Goal: Task Accomplishment & Management: Use online tool/utility

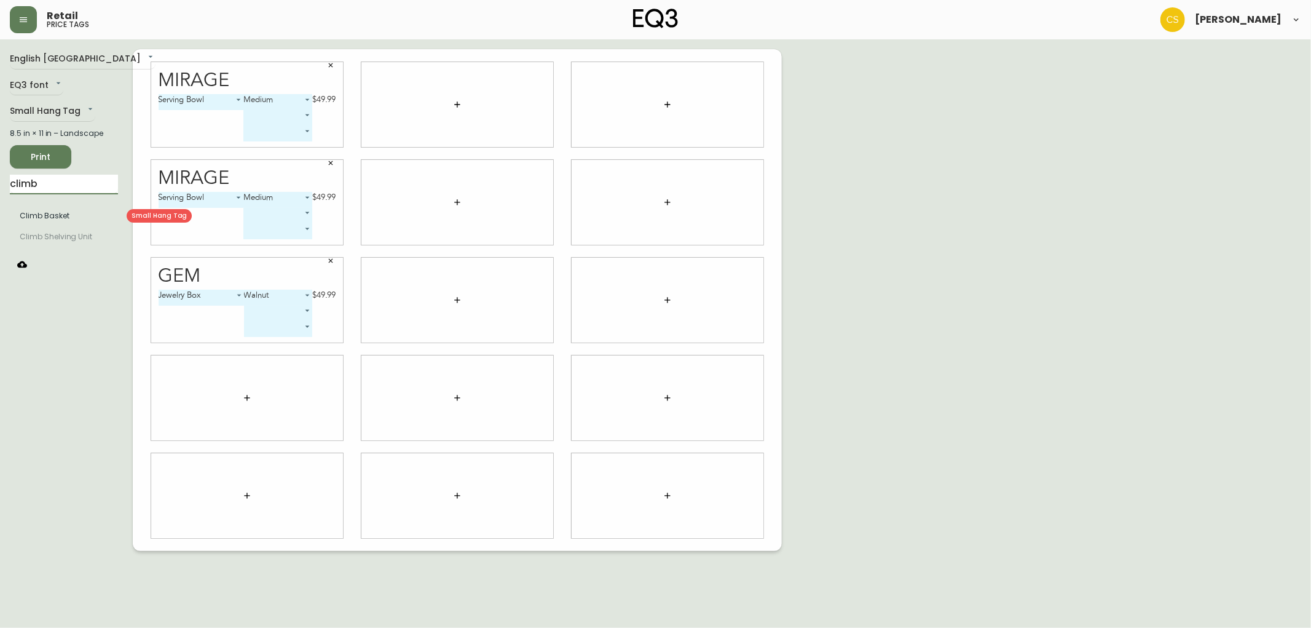
type input "climb"
click at [317, 391] on body "Retail price tags Claire Soubry English Canada en_CA EQ3 font EQ3 Small Hang Ta…" at bounding box center [655, 275] width 1311 height 551
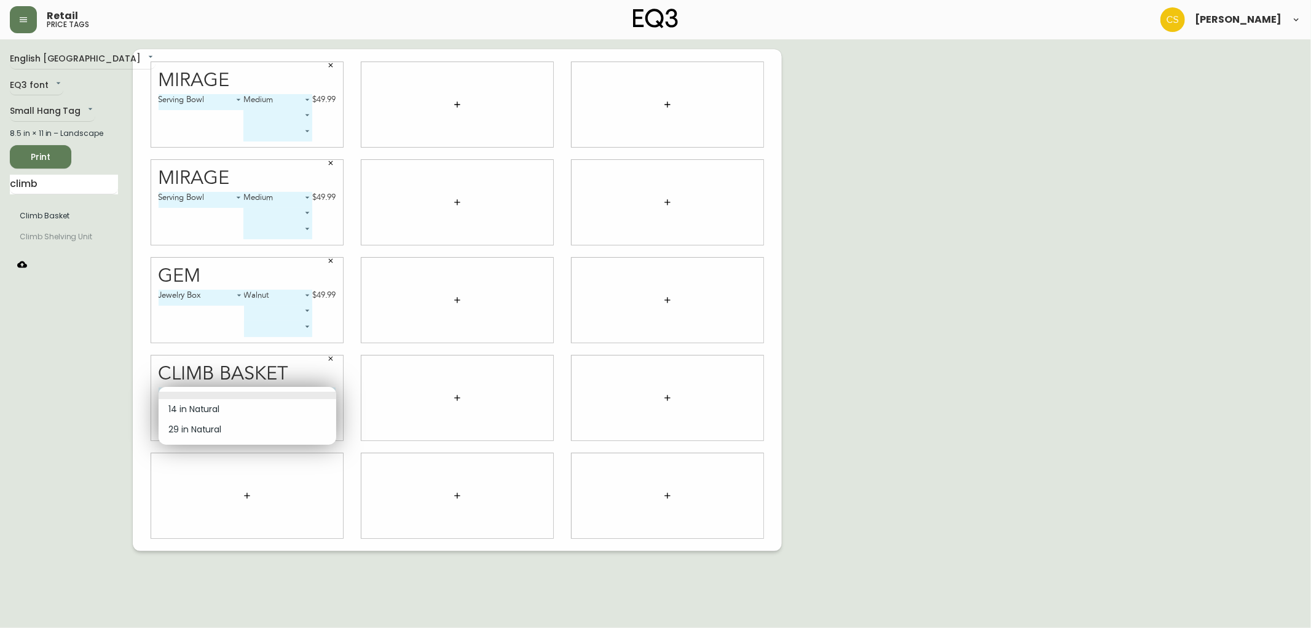
click at [222, 410] on li "14 in Natural" at bounding box center [248, 409] width 178 height 20
type input "0"
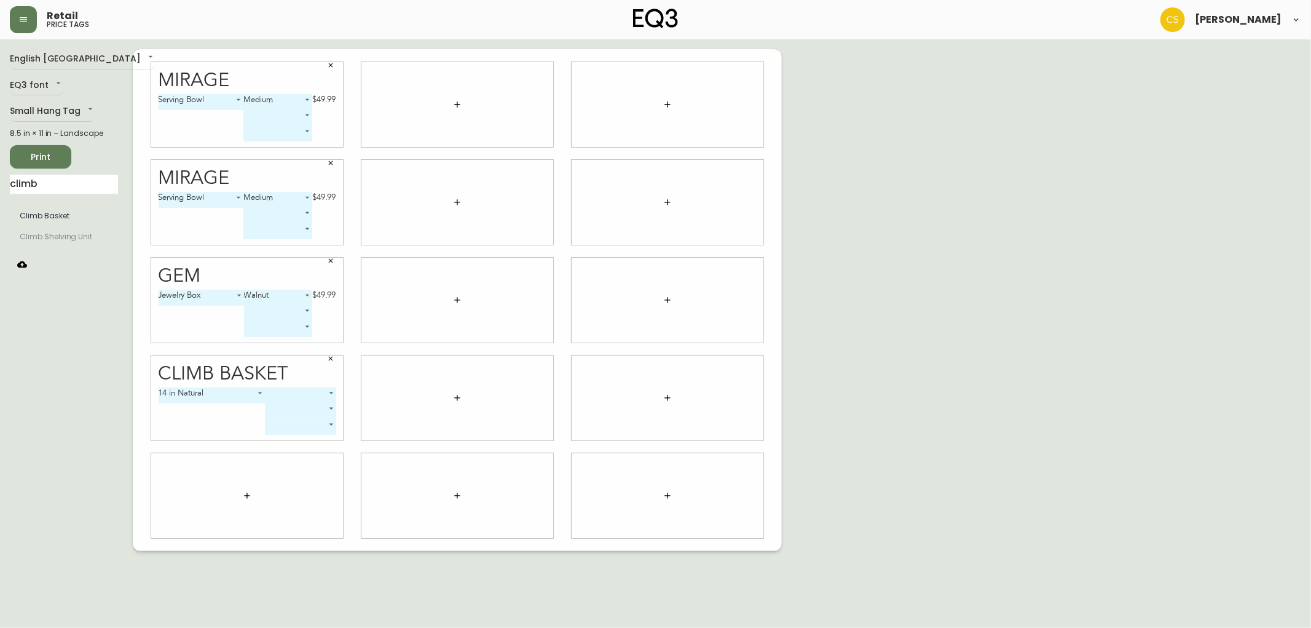
click at [312, 400] on body "Retail price tags Claire Soubry English Canada en_CA EQ3 font EQ3 Small Hang Ta…" at bounding box center [655, 275] width 1311 height 551
click at [303, 409] on li "Shallow" at bounding box center [299, 409] width 71 height 20
type input "0"
drag, startPoint x: 50, startPoint y: 182, endPoint x: 2, endPoint y: 179, distance: 47.4
click at [2, 179] on main "English Canada en_CA EQ3 font EQ3 Small Hang Tag small 8.5 in × 11 in – Landsca…" at bounding box center [655, 294] width 1311 height 511
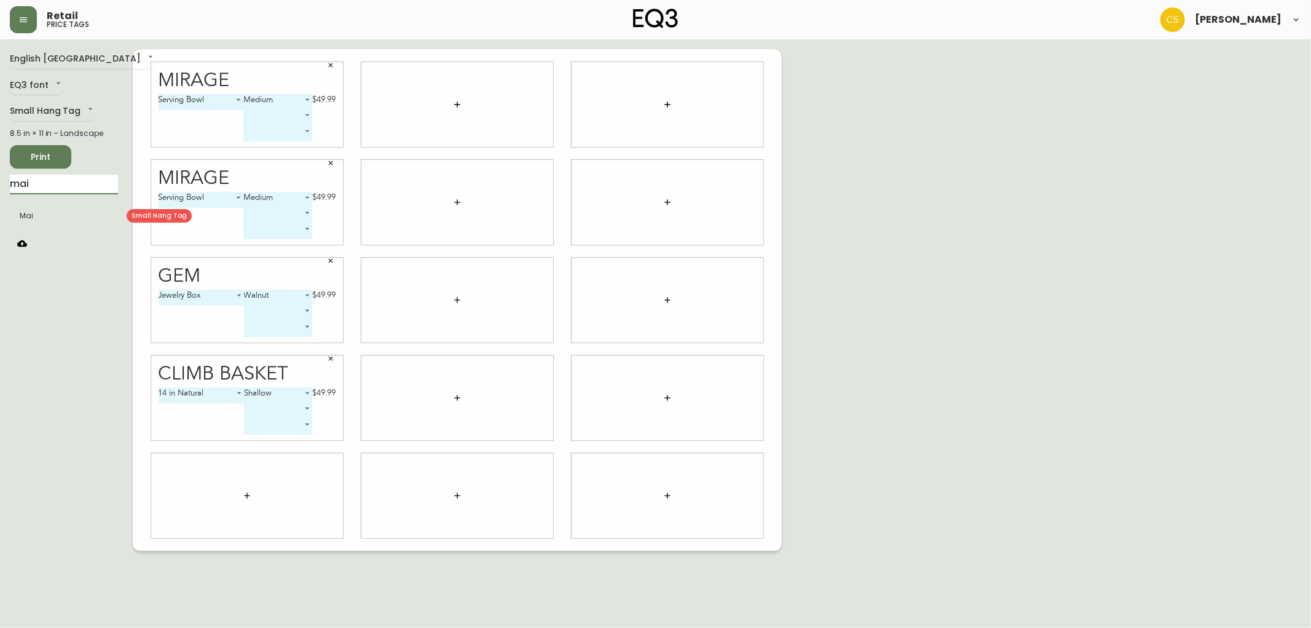
type input "mai"
click at [25, 216] on li "Mai" at bounding box center [64, 215] width 108 height 21
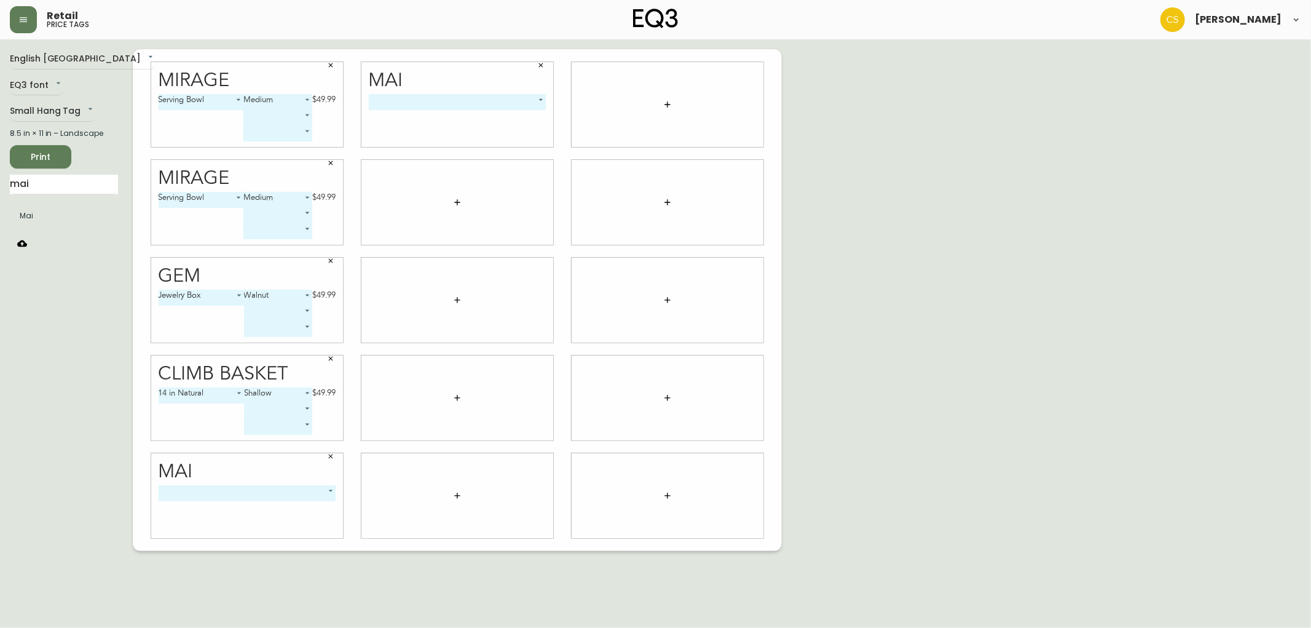
click at [280, 489] on body "Retail price tags Claire Soubry English Canada en_CA EQ3 font EQ3 Small Hang Ta…" at bounding box center [655, 275] width 1311 height 551
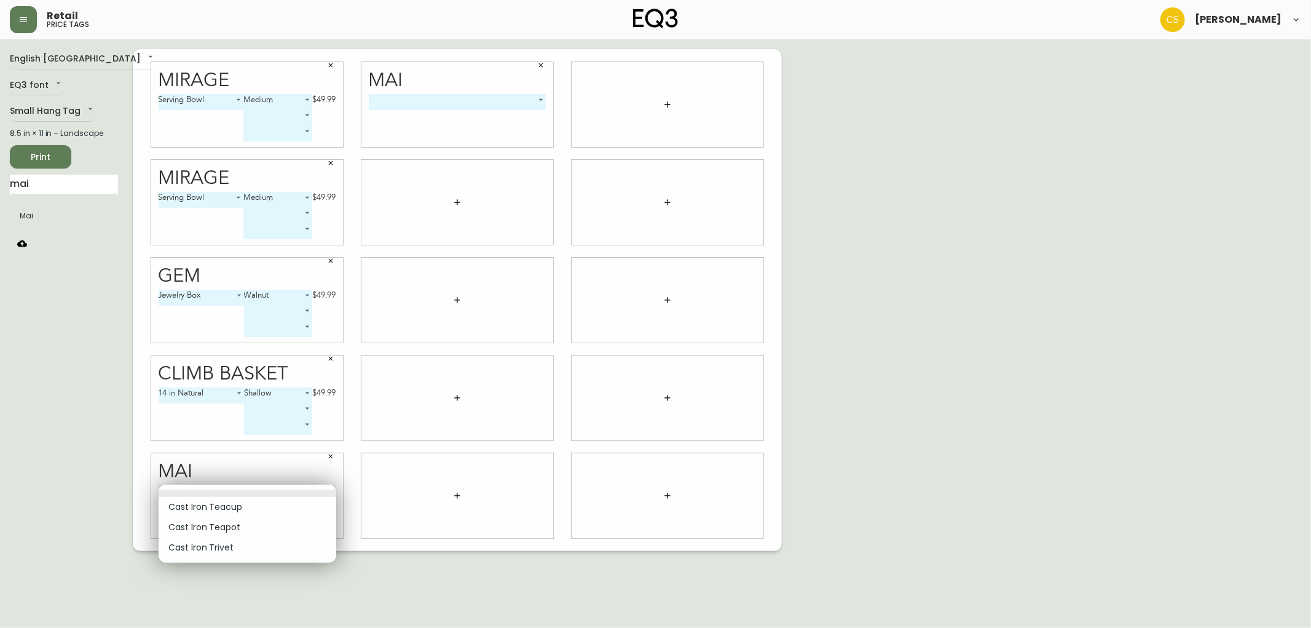
click at [226, 549] on li "Cast Iron Trivet" at bounding box center [248, 547] width 178 height 20
type input "2"
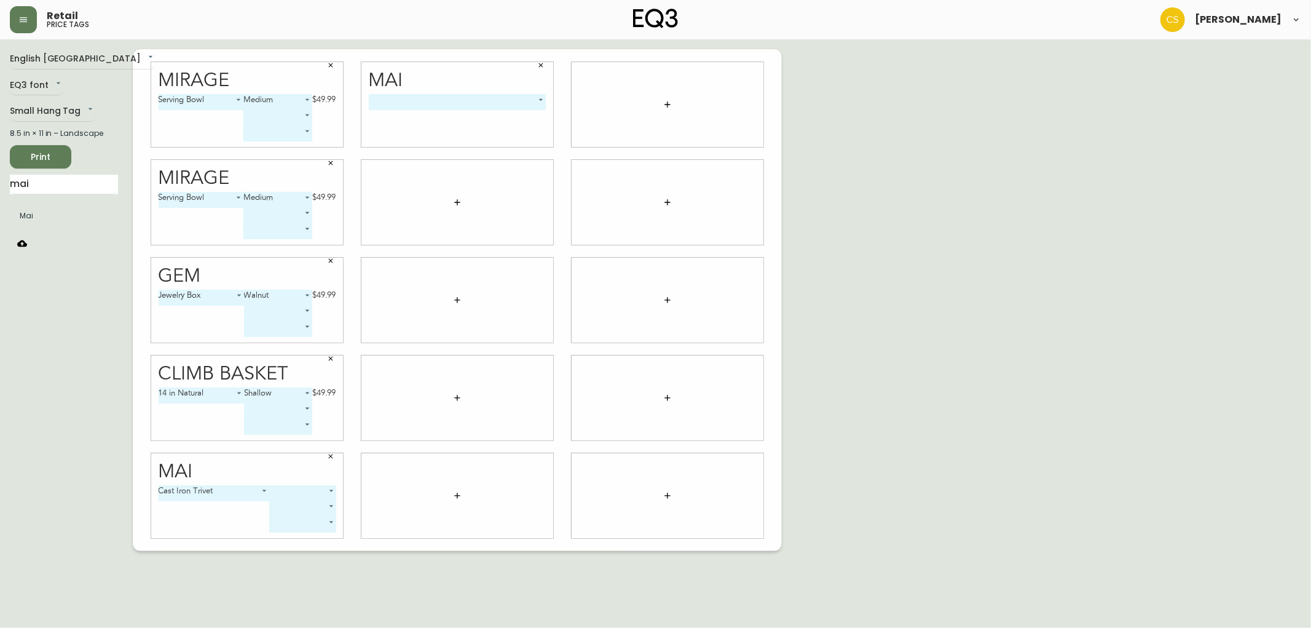
click at [310, 490] on body "Retail price tags Claire Soubry English Canada en_CA EQ3 font EQ3 Small Hang Ta…" at bounding box center [655, 275] width 1311 height 551
click at [302, 510] on li "135mm" at bounding box center [302, 507] width 66 height 20
type input "0"
click at [308, 506] on body "Retail price tags Claire Soubry English Canada en_CA EQ3 font EQ3 Small Hang Ta…" at bounding box center [655, 275] width 1311 height 551
click at [286, 541] on li "170mm" at bounding box center [289, 542] width 69 height 20
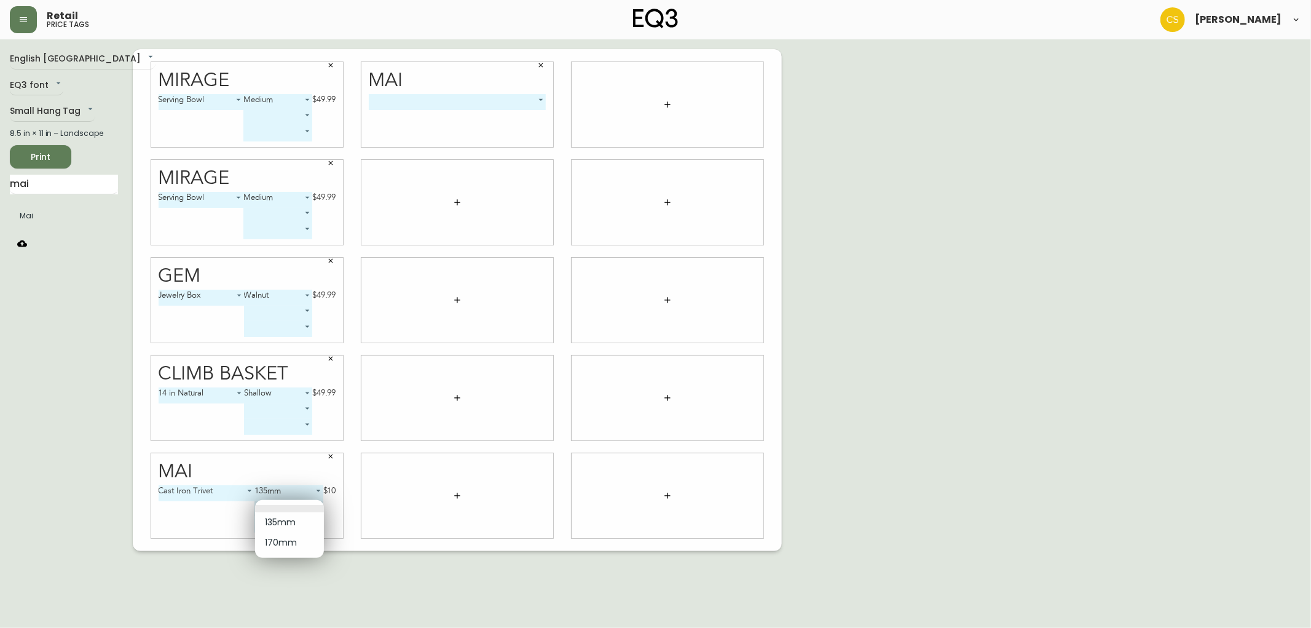
type input "1"
click at [540, 71] on button "button" at bounding box center [541, 65] width 18 height 18
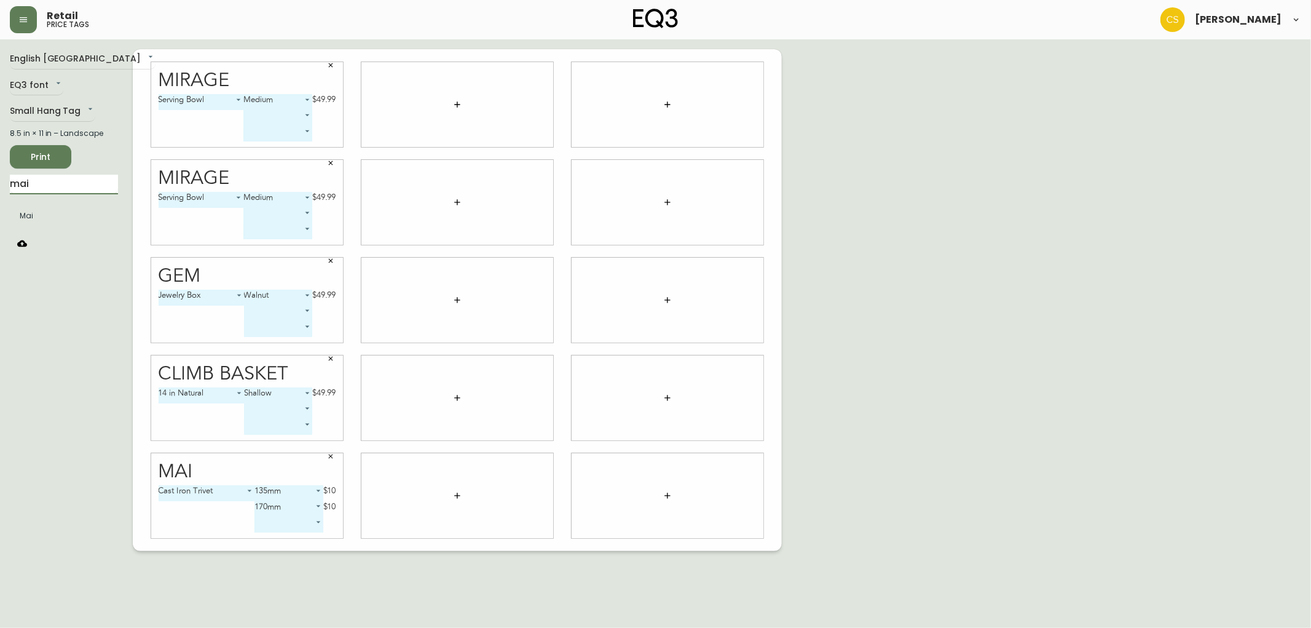
drag, startPoint x: 28, startPoint y: 181, endPoint x: 4, endPoint y: 189, distance: 24.5
click at [4, 189] on main "English Canada en_CA EQ3 font EQ3 Small Hang Tag small 8.5 in × 11 in – Landsca…" at bounding box center [655, 294] width 1311 height 511
click at [51, 150] on span "Print" at bounding box center [41, 156] width 42 height 15
click at [25, 26] on button "button" at bounding box center [23, 19] width 27 height 27
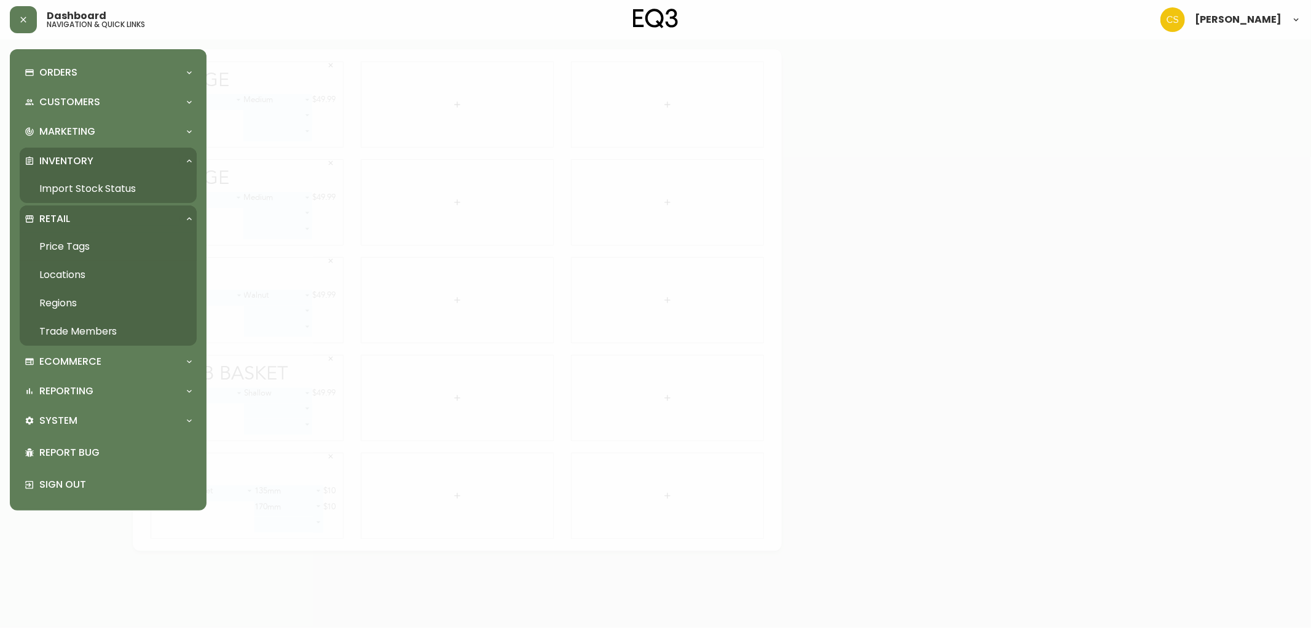
click at [80, 184] on link "Import Stock Status" at bounding box center [108, 189] width 177 height 28
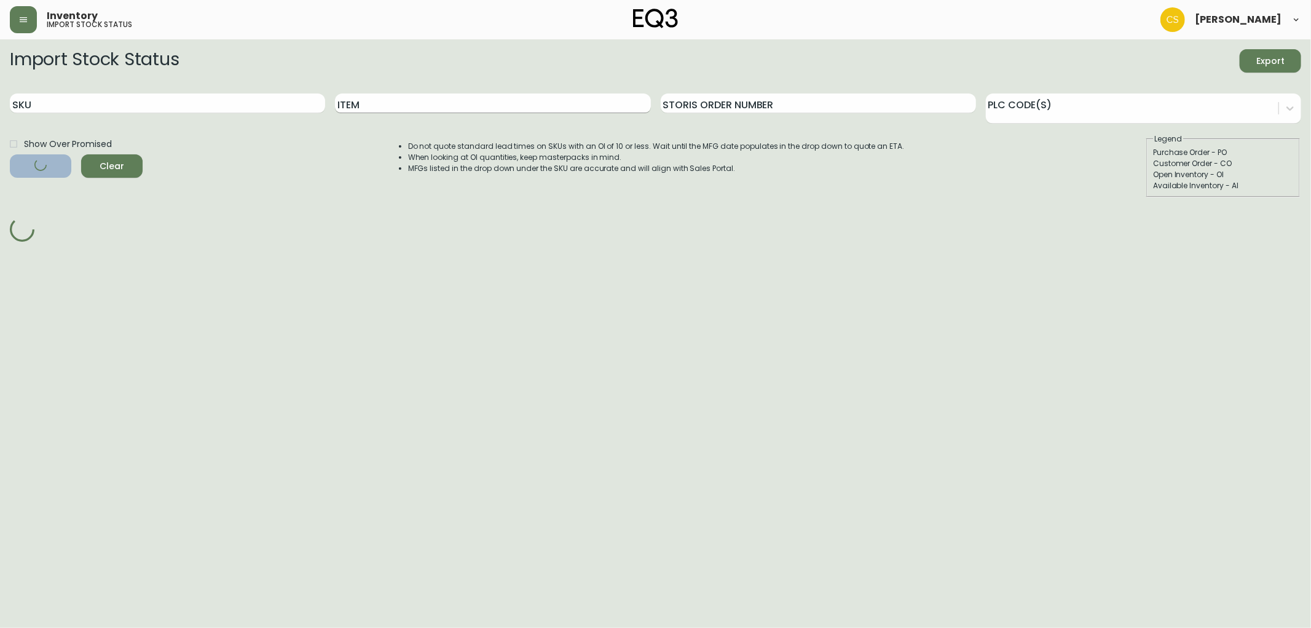
click at [373, 111] on input "Item" at bounding box center [492, 103] width 315 height 20
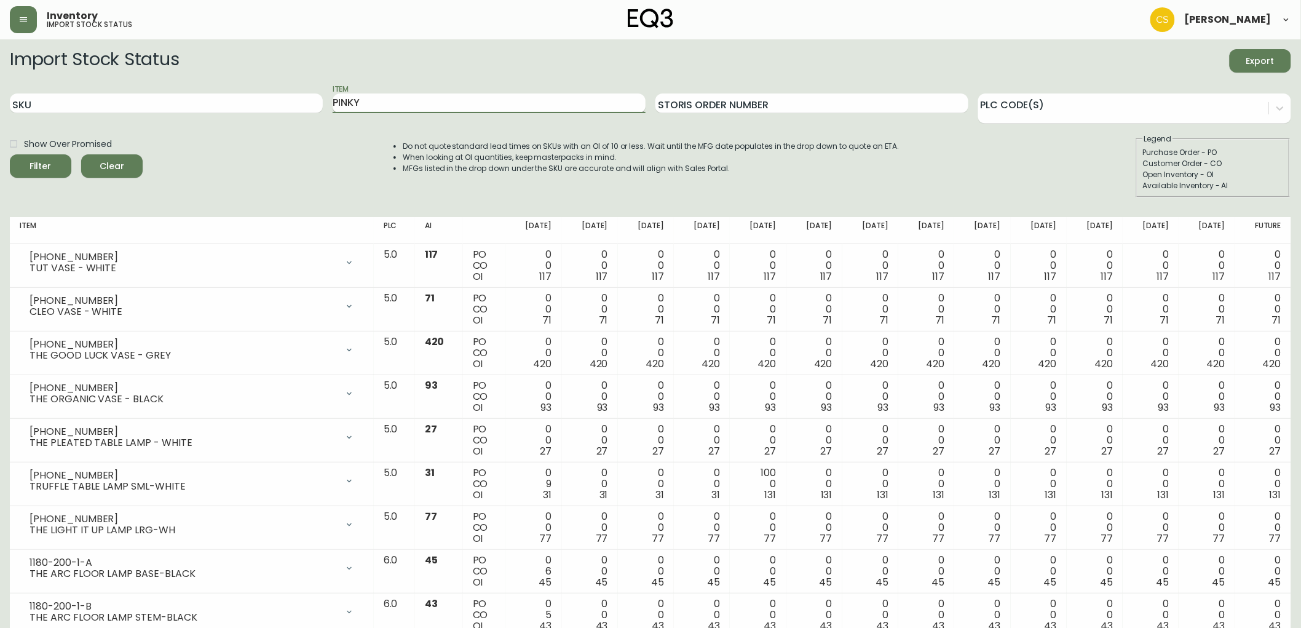
click at [10, 154] on button "Filter" at bounding box center [40, 165] width 61 height 23
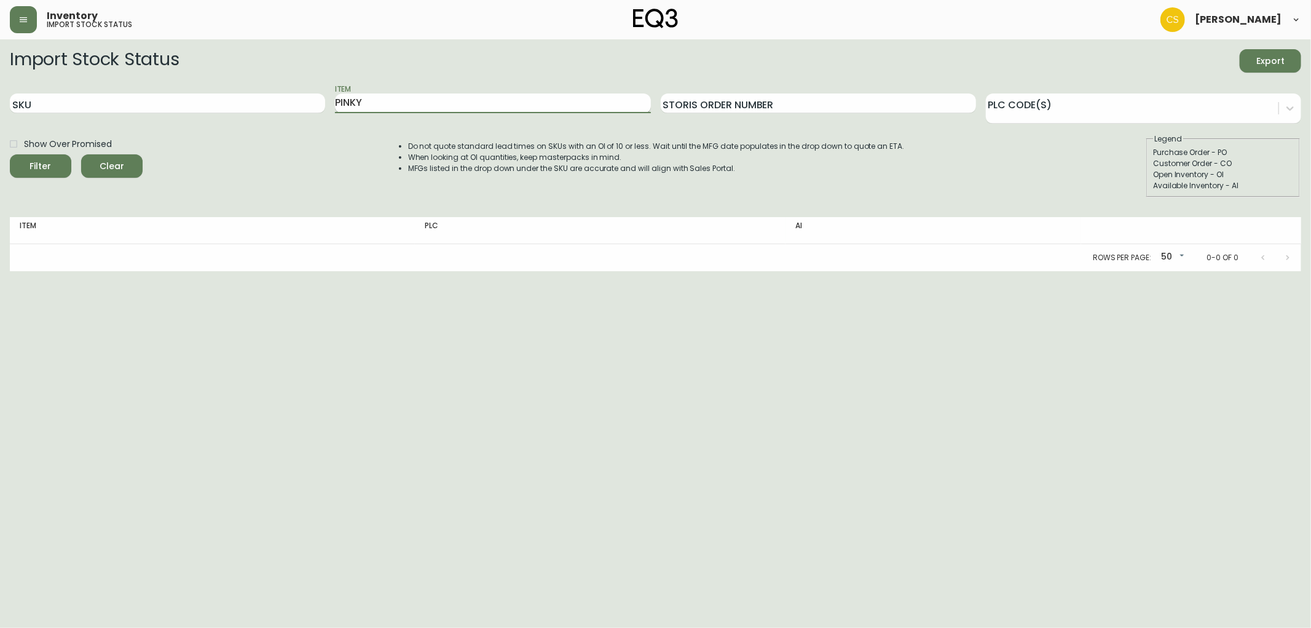
click at [377, 103] on input "PINKY" at bounding box center [492, 103] width 315 height 20
click at [10, 154] on button "Filter" at bounding box center [40, 165] width 61 height 23
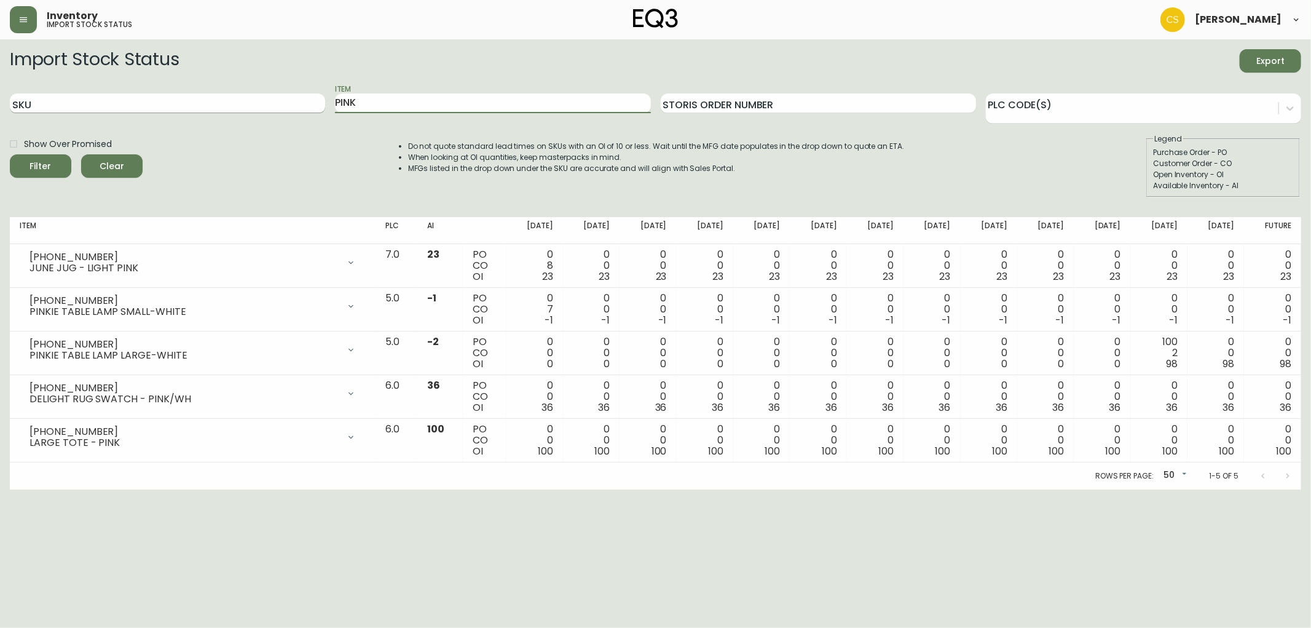
drag, startPoint x: 348, startPoint y: 106, endPoint x: 305, endPoint y: 106, distance: 43.0
click at [305, 106] on div "SKU Item PINK Storis Order Number PLC Code(s)" at bounding box center [655, 104] width 1291 height 40
click at [10, 154] on button "Filter" at bounding box center [40, 165] width 61 height 23
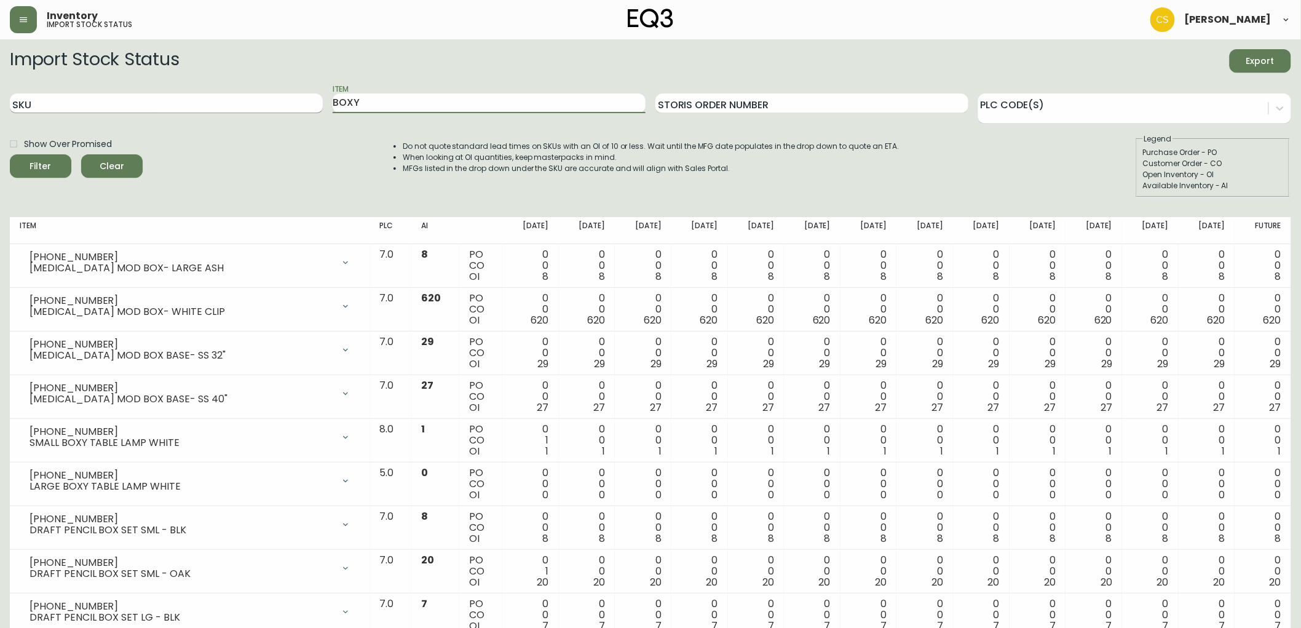
type input "BOXY"
click at [10, 154] on button "Filter" at bounding box center [40, 165] width 61 height 23
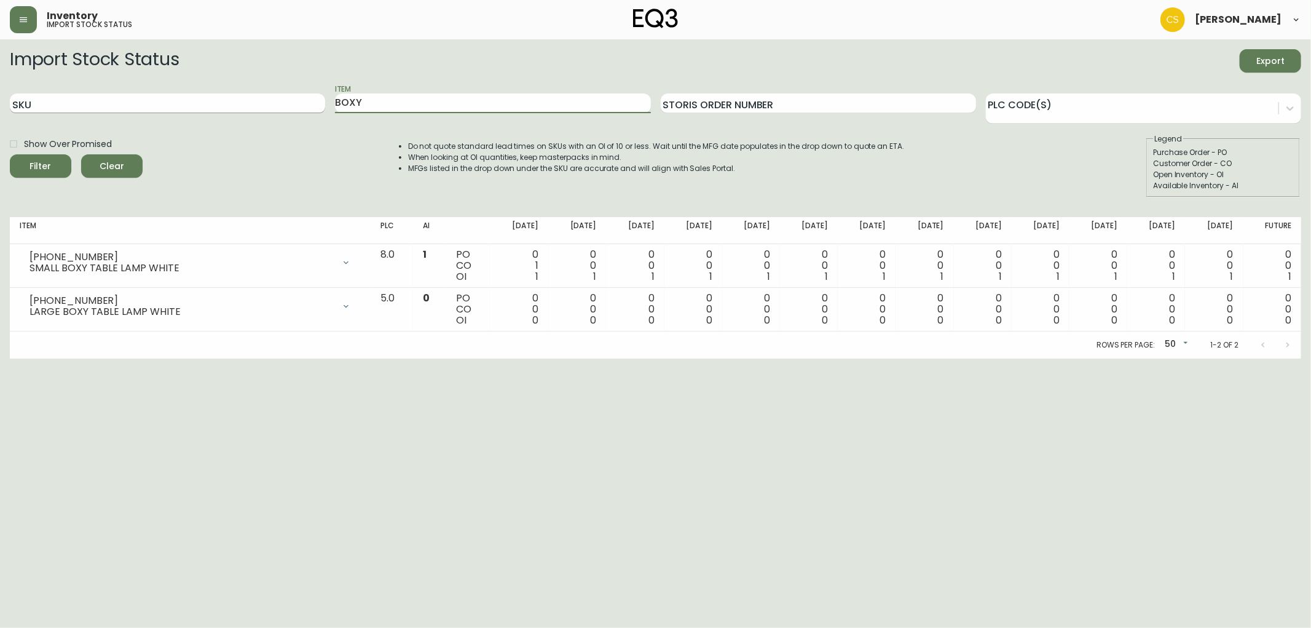
drag, startPoint x: 400, startPoint y: 105, endPoint x: 230, endPoint y: 102, distance: 169.7
click at [237, 102] on div "SKU Item BOXY Storis Order Number PLC Code(s)" at bounding box center [655, 104] width 1291 height 40
click at [38, 102] on input "SKU" at bounding box center [167, 103] width 315 height 20
paste input "3340-103-1"
type input "3340-103-1"
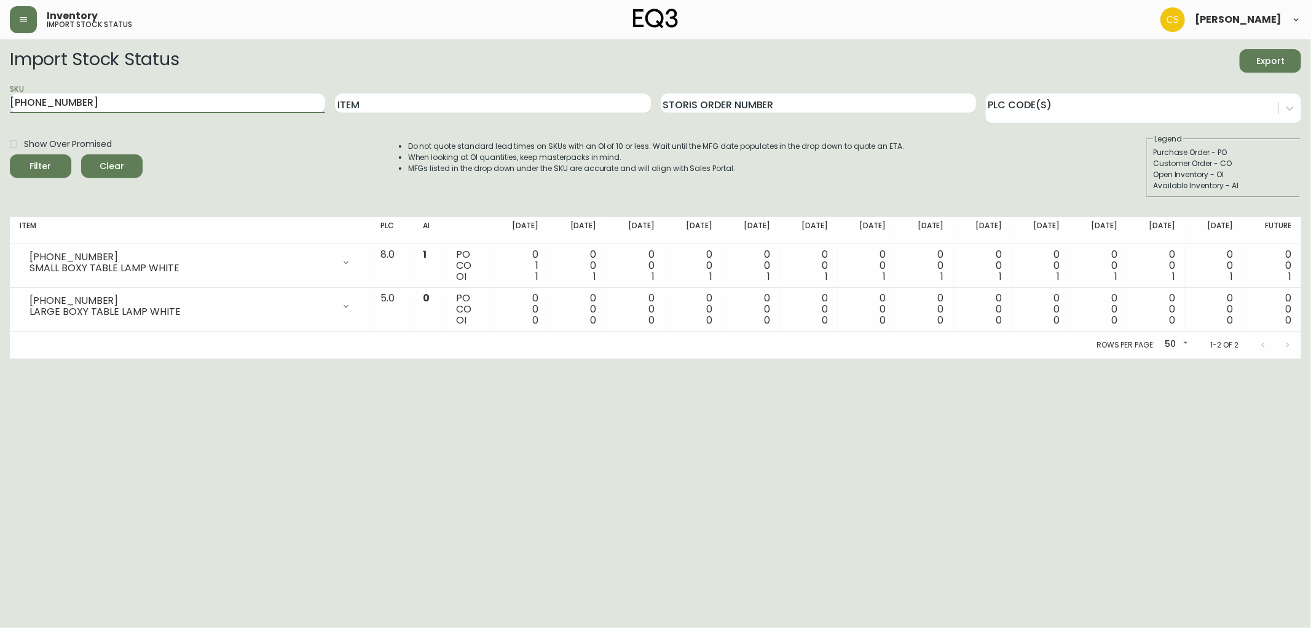
click at [10, 154] on button "Filter" at bounding box center [40, 165] width 61 height 23
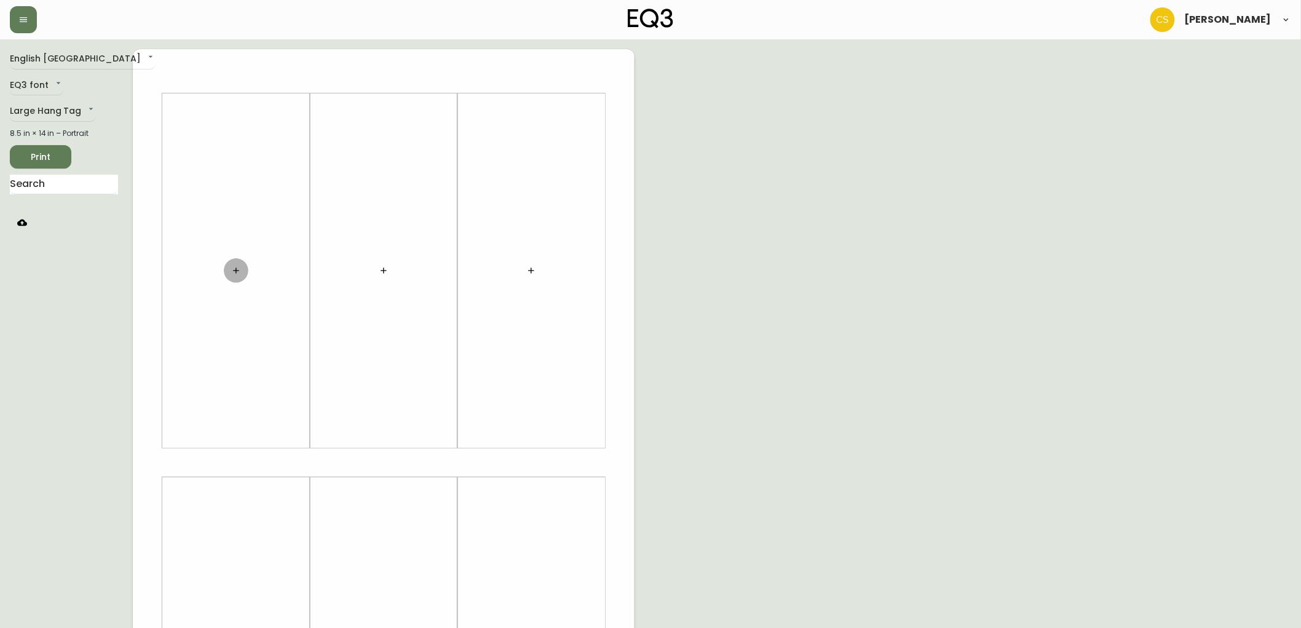
click at [236, 267] on icon "button" at bounding box center [236, 270] width 6 height 6
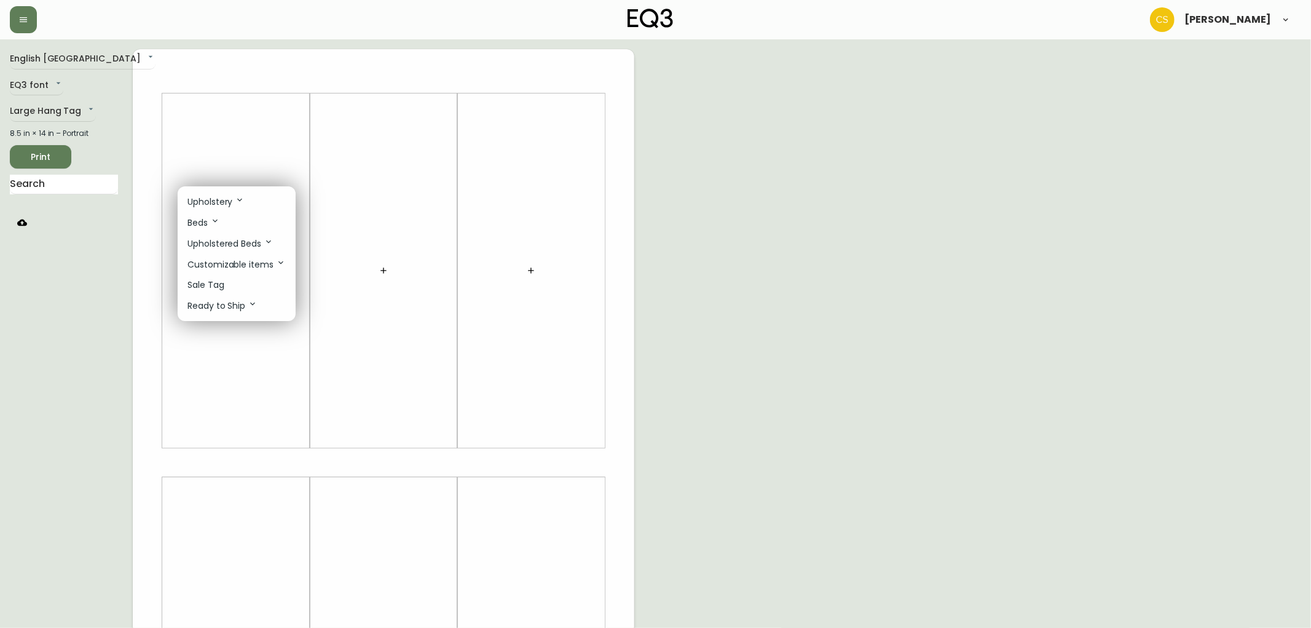
click at [217, 286] on p "Sale Tag" at bounding box center [205, 284] width 37 height 13
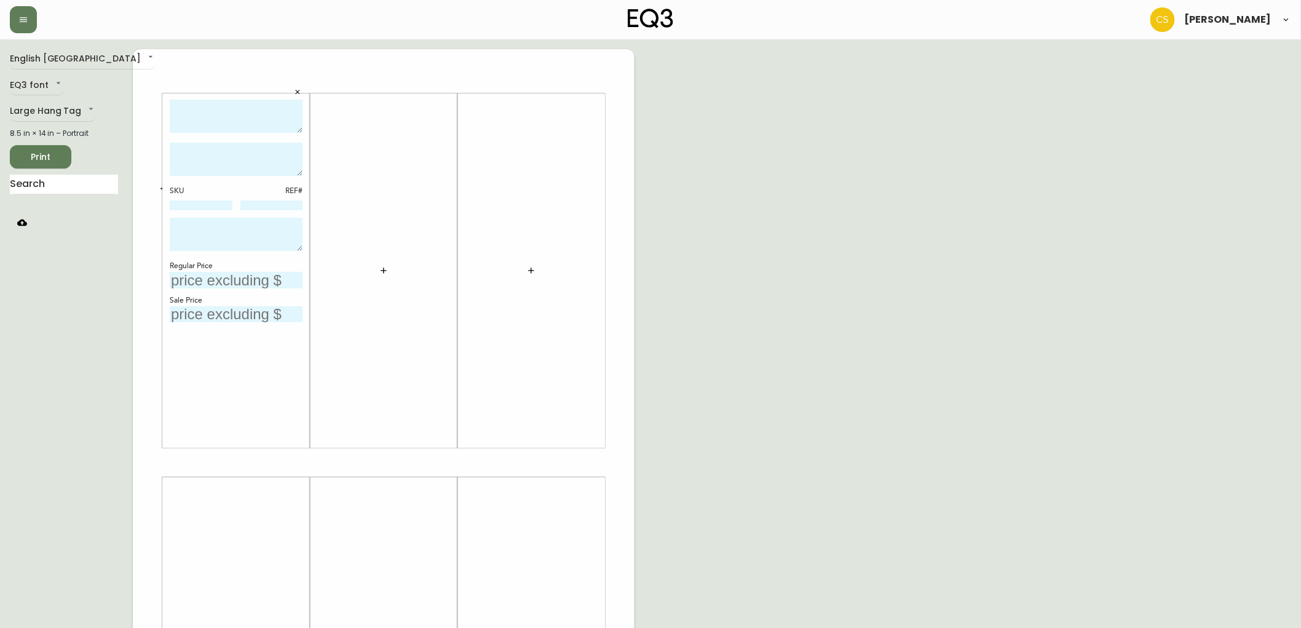
click at [389, 274] on button "button" at bounding box center [383, 270] width 25 height 25
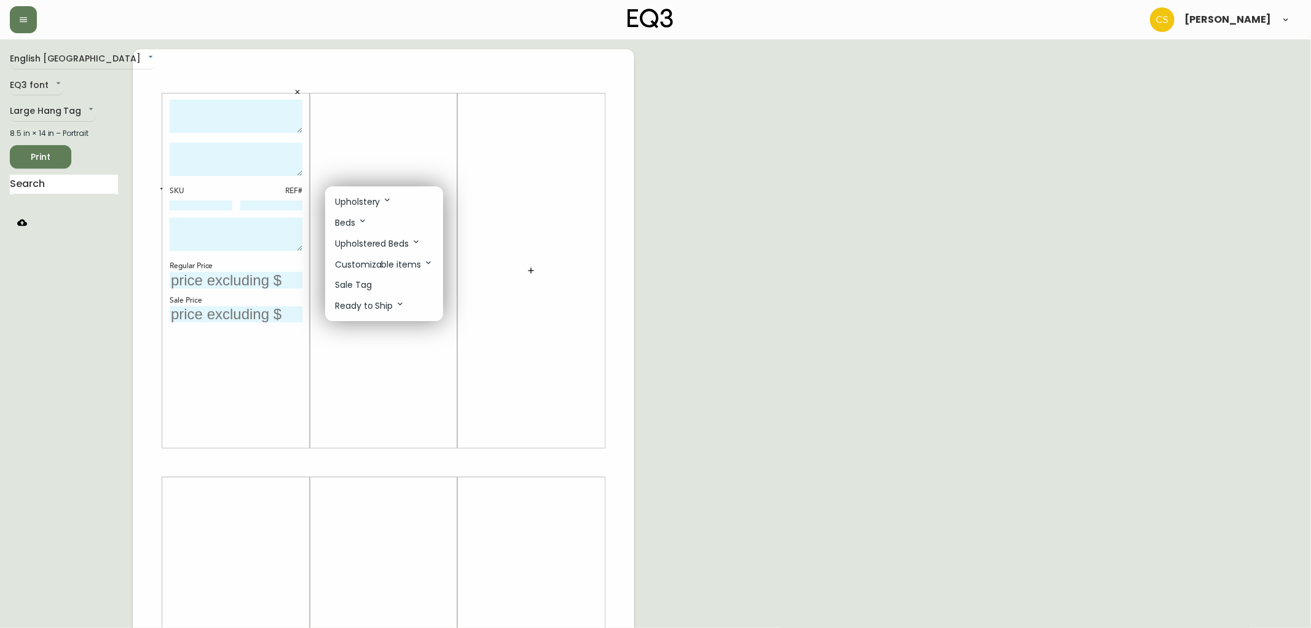
click at [379, 285] on li "Sale Tag" at bounding box center [384, 285] width 118 height 20
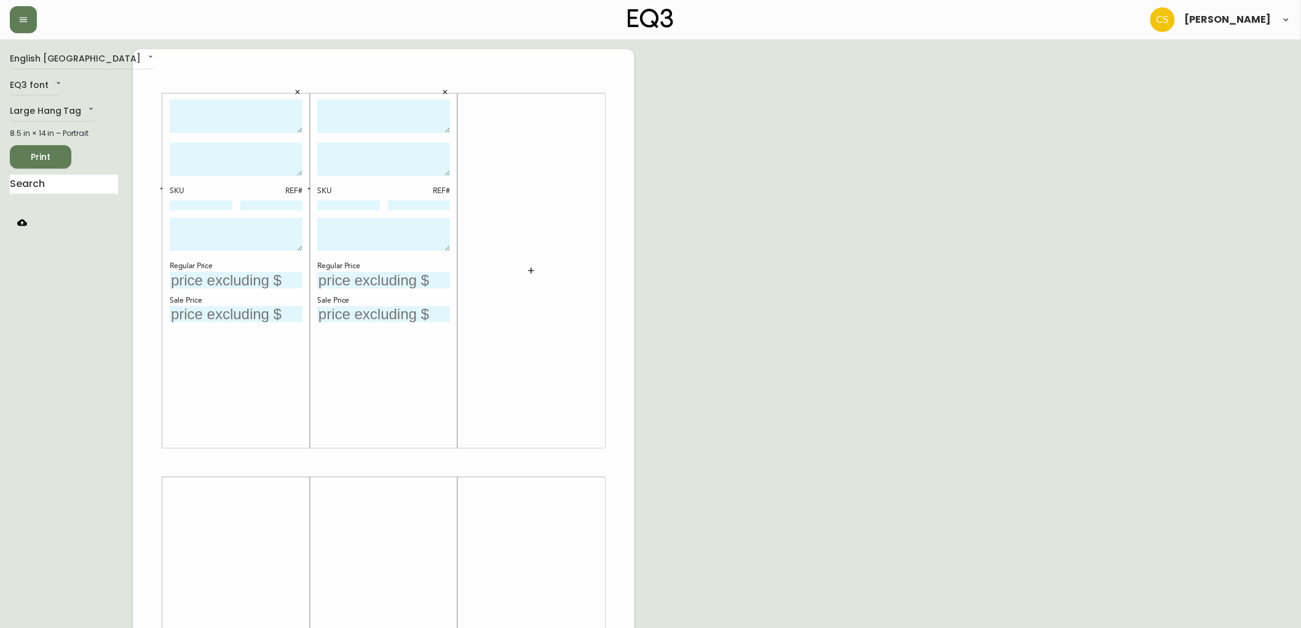
click at [200, 124] on textarea at bounding box center [236, 117] width 133 height 34
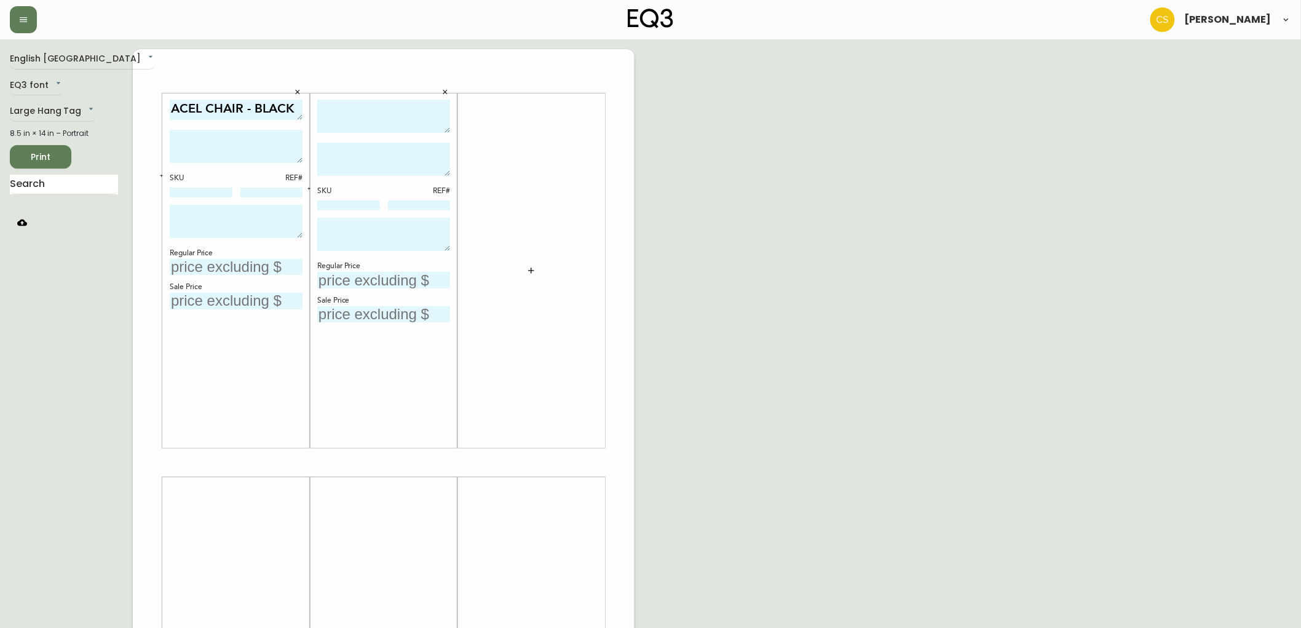
drag, startPoint x: 293, startPoint y: 131, endPoint x: 296, endPoint y: 118, distance: 13.4
click at [296, 118] on textarea "ACEL CHAIR - BLACK" at bounding box center [236, 110] width 133 height 20
type textarea "ACEL CHAIR - BLACK"
click at [189, 194] on input at bounding box center [201, 192] width 63 height 10
paste input "[PHONE_NUMBER]"
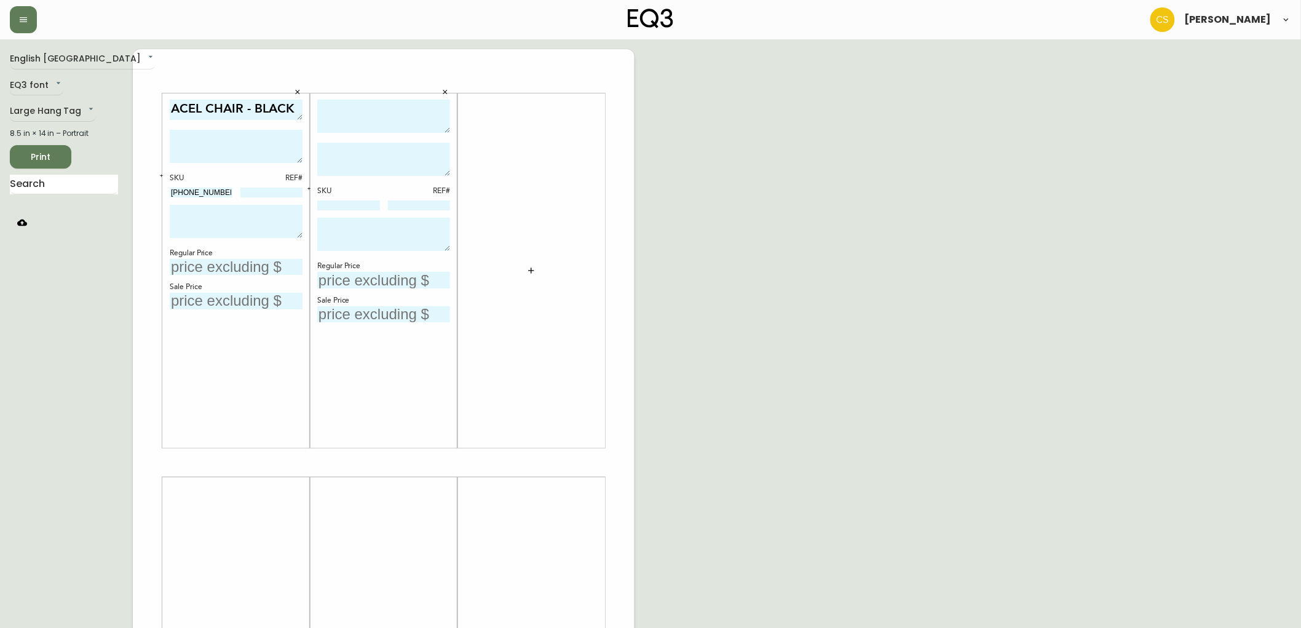
type input "[PHONE_NUMBER]"
click at [207, 215] on textarea at bounding box center [236, 221] width 133 height 33
drag, startPoint x: 300, startPoint y: 234, endPoint x: 300, endPoint y: 222, distance: 11.7
click at [300, 222] on textarea "FLOOR MODEL CLEARANCE. FINAL SALE." at bounding box center [236, 216] width 133 height 22
type textarea "FLOOR MODEL CLEARANCE. FINAL SALE."
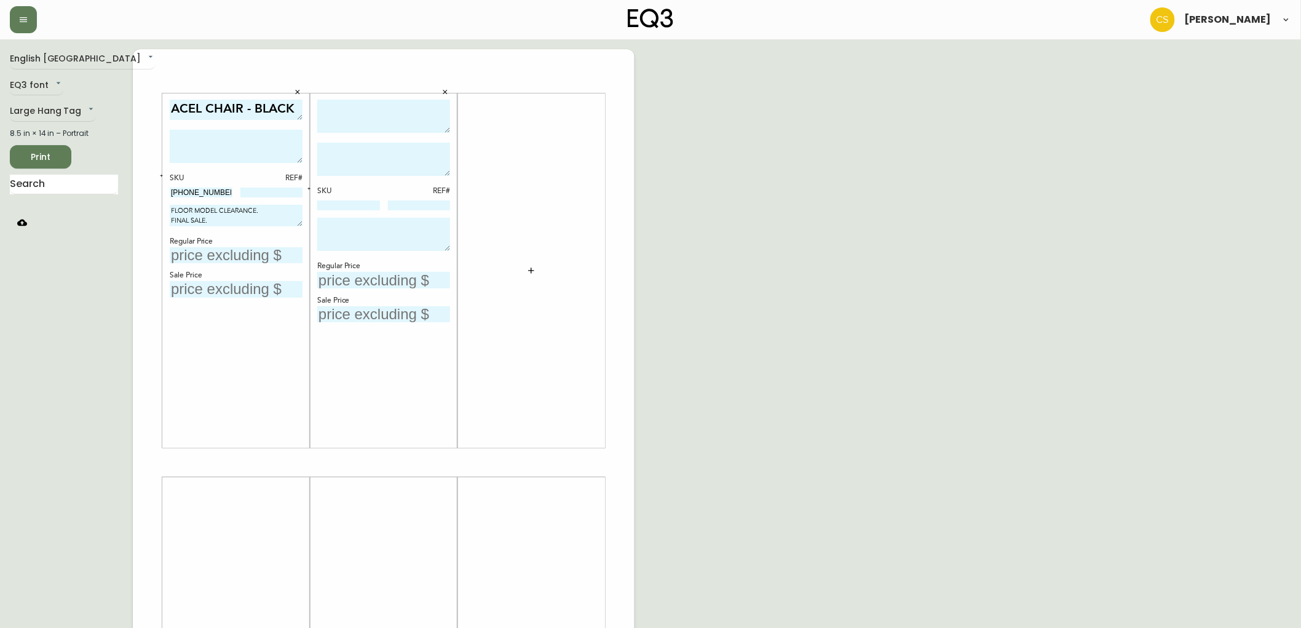
click at [242, 245] on div "Regular Price" at bounding box center [236, 241] width 133 height 11
click at [242, 259] on input "text" at bounding box center [236, 255] width 133 height 17
type input "$299"
click at [226, 284] on input "text" at bounding box center [236, 289] width 133 height 17
type input "$199"
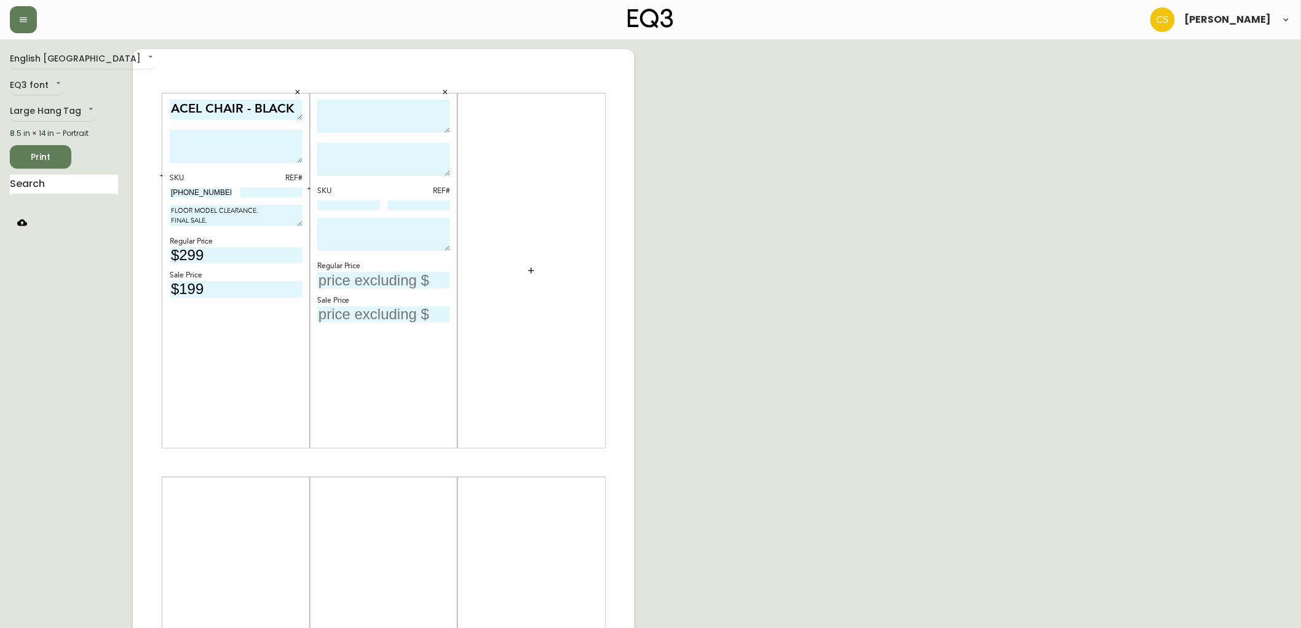
click at [216, 151] on textarea at bounding box center [236, 146] width 133 height 33
paste textarea "Made from high quality recycled leather, the Acel Dining Chair boasts clean lin…"
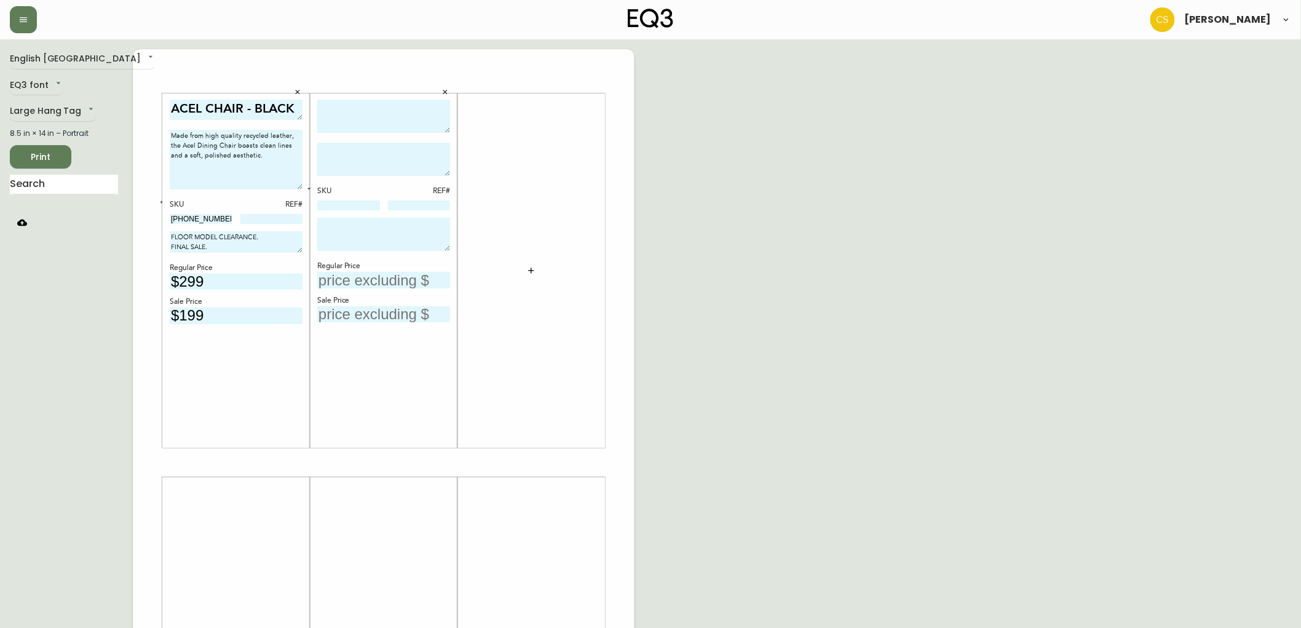
drag, startPoint x: 297, startPoint y: 160, endPoint x: 297, endPoint y: 187, distance: 27.0
click at [297, 187] on textarea "Made from high quality recycled leather, the Acel Dining Chair boasts clean lin…" at bounding box center [236, 160] width 133 height 60
click at [258, 157] on textarea "Made from high quality recycled leather, the Acel Dining Chair boasts clean lin…" at bounding box center [236, 160] width 133 height 60
paste textarea "19″w × 21″d × 33″h"
type textarea "Made from high quality recycled leather, the Acel Dining Chair boasts clean lin…"
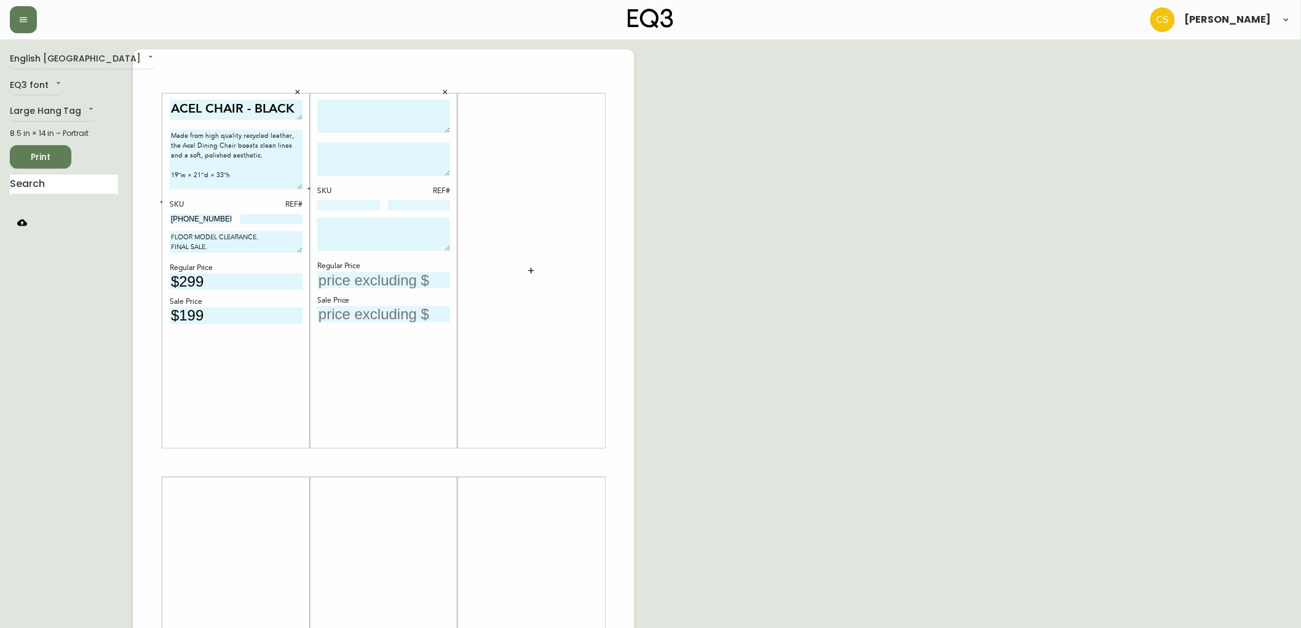
click at [339, 95] on div "SKU REF# Regular Price Sale Price" at bounding box center [384, 270] width 148 height 354
click at [341, 103] on textarea at bounding box center [383, 117] width 133 height 34
type textarea "BOXY TABLE LAMP - SMALL"
click at [366, 164] on textarea at bounding box center [383, 159] width 133 height 33
paste textarea "The frosted glass shade on this lamp emits a soft background glow. Frosted glas…"
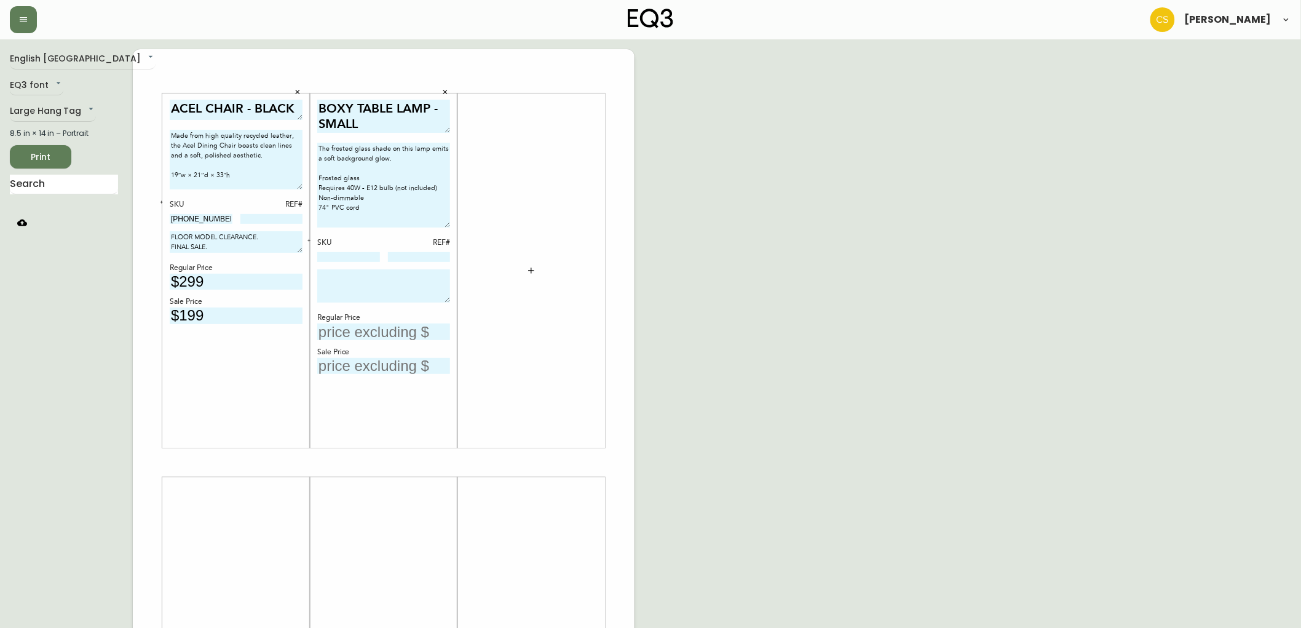
drag, startPoint x: 446, startPoint y: 175, endPoint x: 437, endPoint y: 156, distance: 21.2
click at [452, 238] on div "BOXY TABLE LAMP - SMALL The frosted glass shade on this lamp emits a soft backg…" at bounding box center [384, 270] width 148 height 354
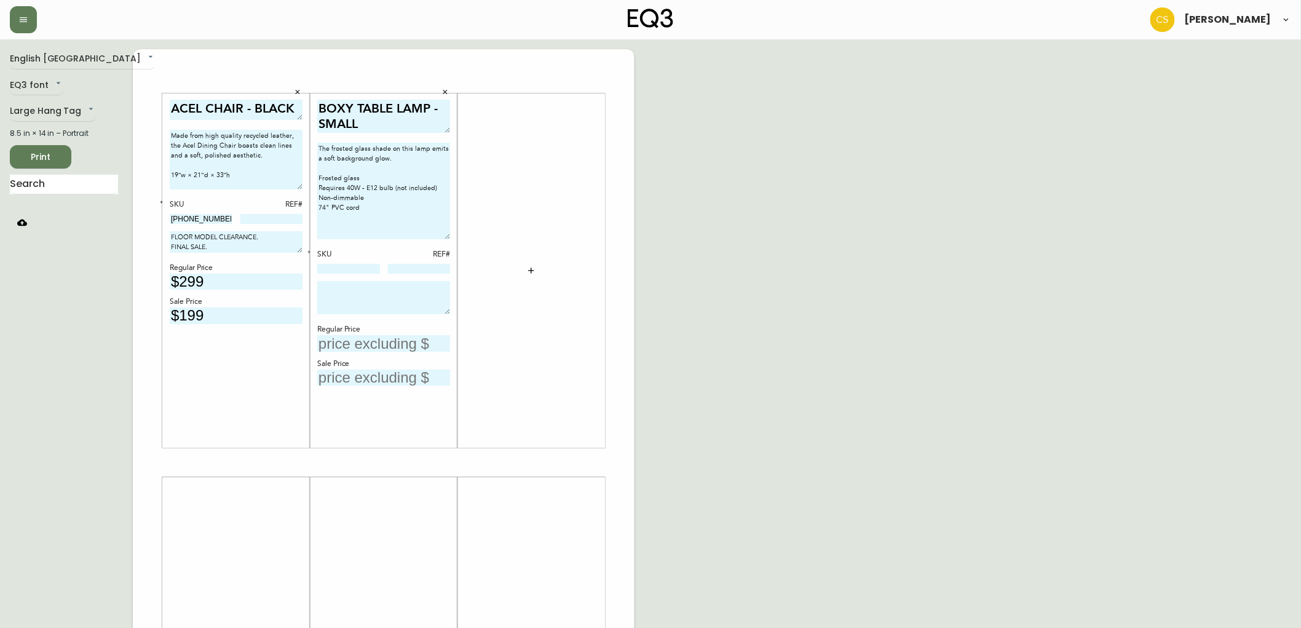
click at [387, 221] on textarea "The frosted glass shade on this lamp emits a soft background glow. Frosted glas…" at bounding box center [383, 191] width 133 height 96
paste textarea "6.2″w × 6.2″d × 6.2″h"
type textarea "The frosted glass shade on this lamp emits a soft background glow. Frosted glas…"
click at [342, 267] on input at bounding box center [348, 269] width 63 height 10
paste input "[PHONE_NUMBER]"
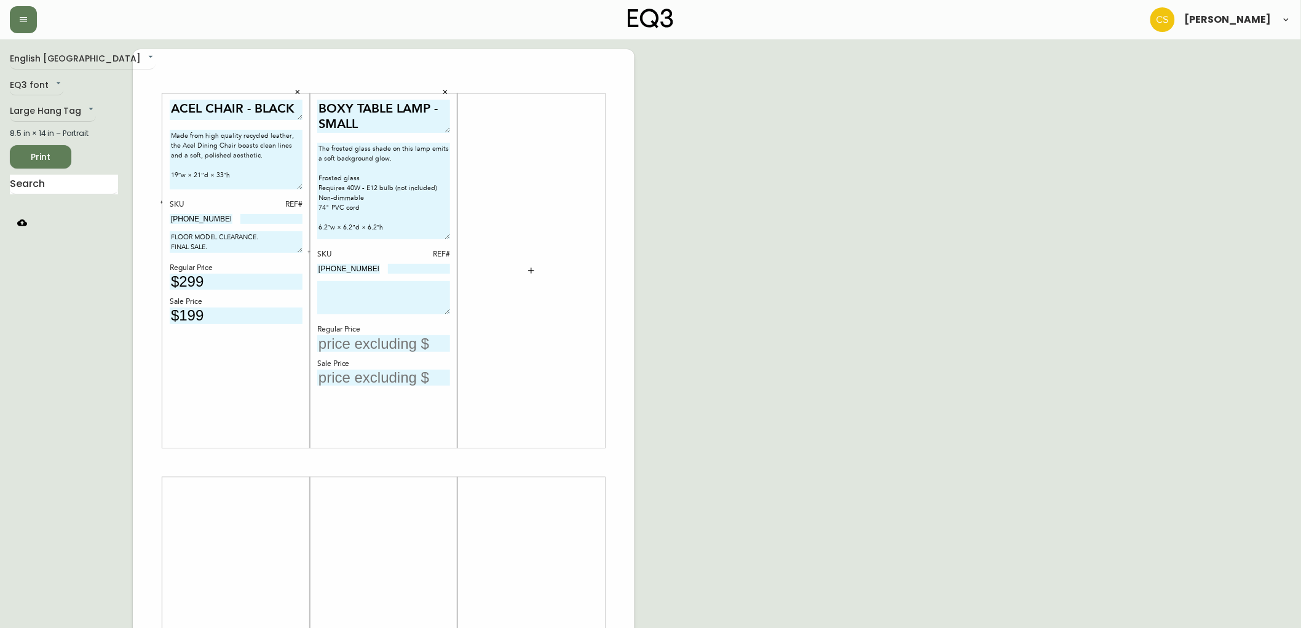
type input "[PHONE_NUMBER]"
drag, startPoint x: 243, startPoint y: 248, endPoint x: 119, endPoint y: 222, distance: 126.8
click at [120, 222] on div "English Canada en_CA EQ3 font EQ3 Large Hang Tag large 8.5 in × 14 in – Portrai…" at bounding box center [650, 462] width 1281 height 826
click at [369, 286] on textarea at bounding box center [383, 297] width 133 height 33
paste textarea "FLOOR MODEL CLEARANCE. FINAL SALE."
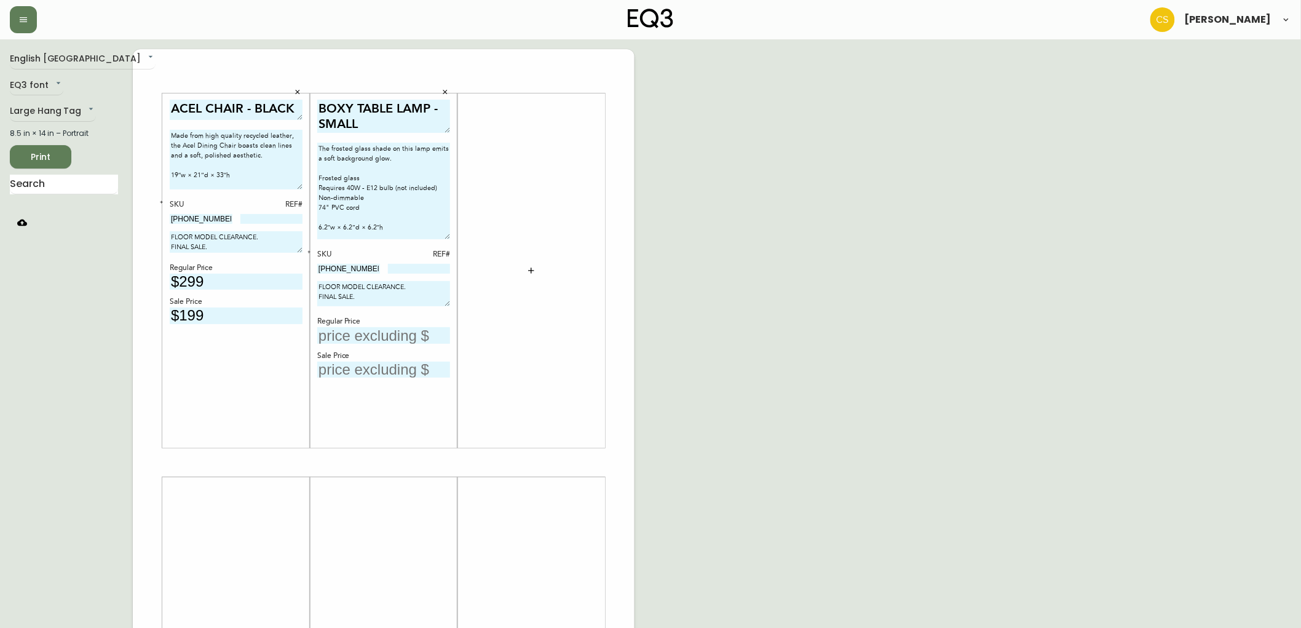
drag, startPoint x: 447, startPoint y: 310, endPoint x: 447, endPoint y: 301, distance: 9.2
click at [447, 301] on textarea "FLOOR MODEL CLEARANCE. FINAL SALE." at bounding box center [383, 293] width 133 height 25
type textarea "FLOOR MODEL CLEARANCE. FINAL SALE."
click at [375, 335] on input "text" at bounding box center [383, 333] width 133 height 17
type input "$99.99"
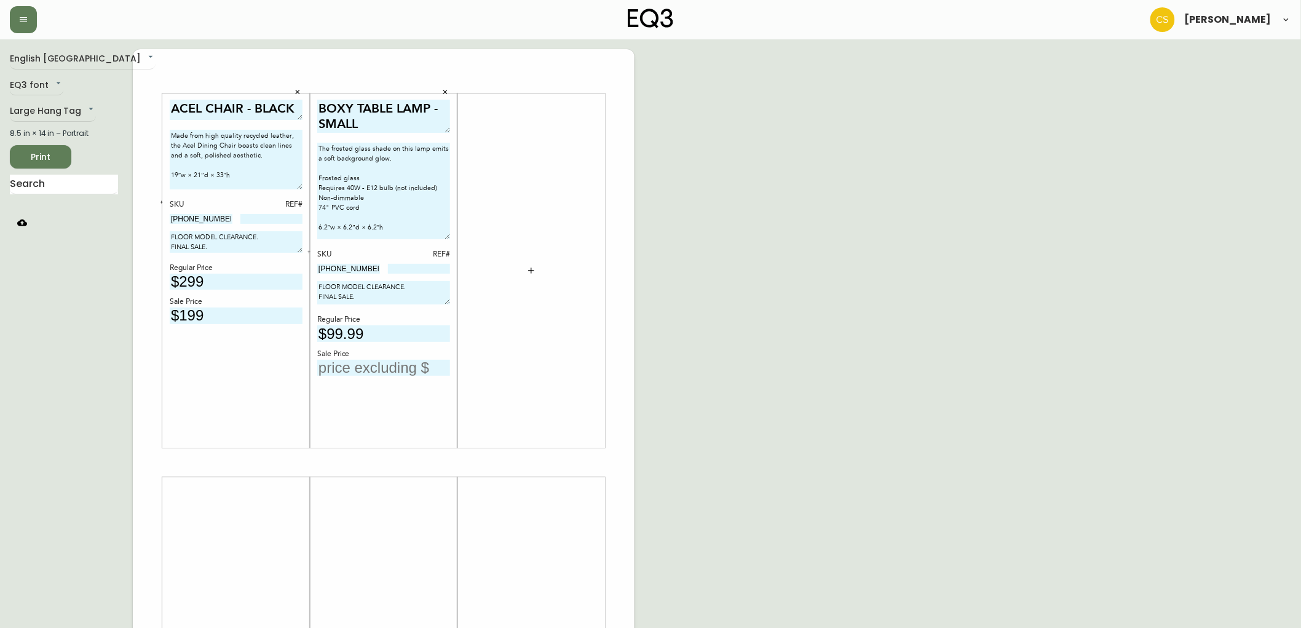
click at [369, 360] on input "text" at bounding box center [383, 368] width 133 height 17
type input "$49"
drag, startPoint x: 204, startPoint y: 215, endPoint x: 141, endPoint y: 215, distance: 62.7
click at [141, 215] on body "[PERSON_NAME] English Canada en_CA EQ3 font EQ3 Large Hang Tag large 8.5 in × 1…" at bounding box center [650, 437] width 1301 height 875
click at [218, 217] on input "[PHONE_NUMBER]" at bounding box center [201, 219] width 63 height 10
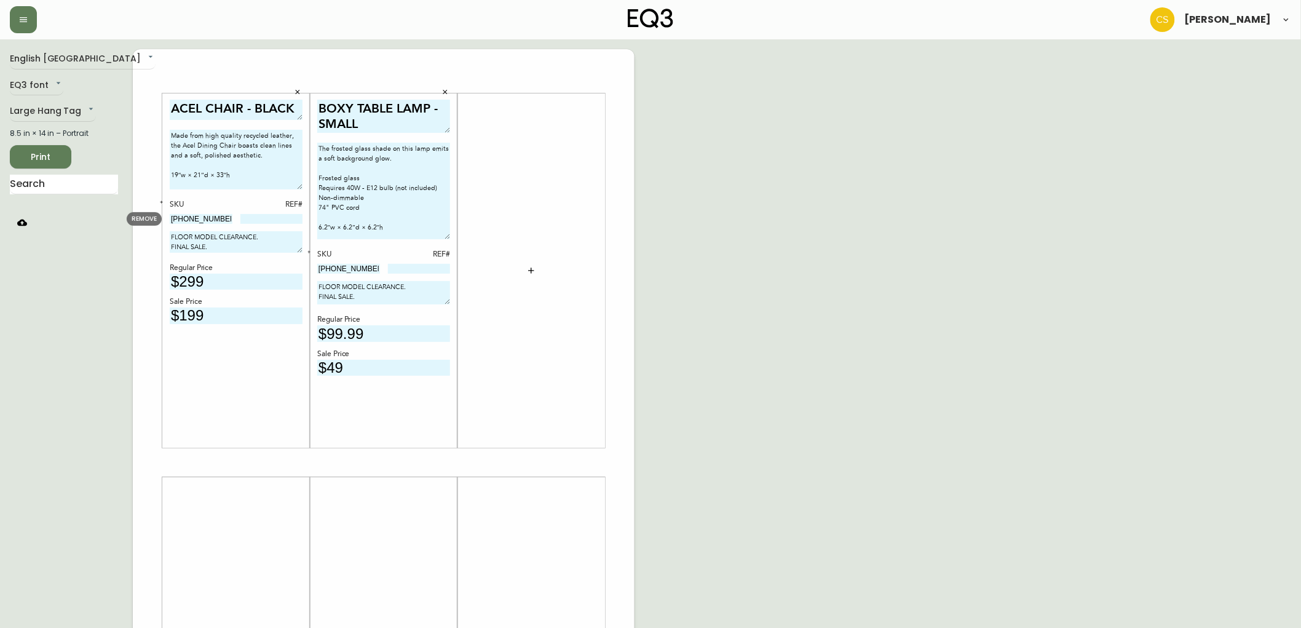
drag, startPoint x: 222, startPoint y: 217, endPoint x: 152, endPoint y: 217, distance: 70.1
click at [152, 217] on body "[PERSON_NAME] English Canada en_CA EQ3 font EQ3 Large Hang Tag large 8.5 in × 1…" at bounding box center [650, 437] width 1301 height 875
click at [267, 217] on input at bounding box center [271, 219] width 63 height 10
type input "638"
drag, startPoint x: 366, startPoint y: 263, endPoint x: 285, endPoint y: 266, distance: 80.6
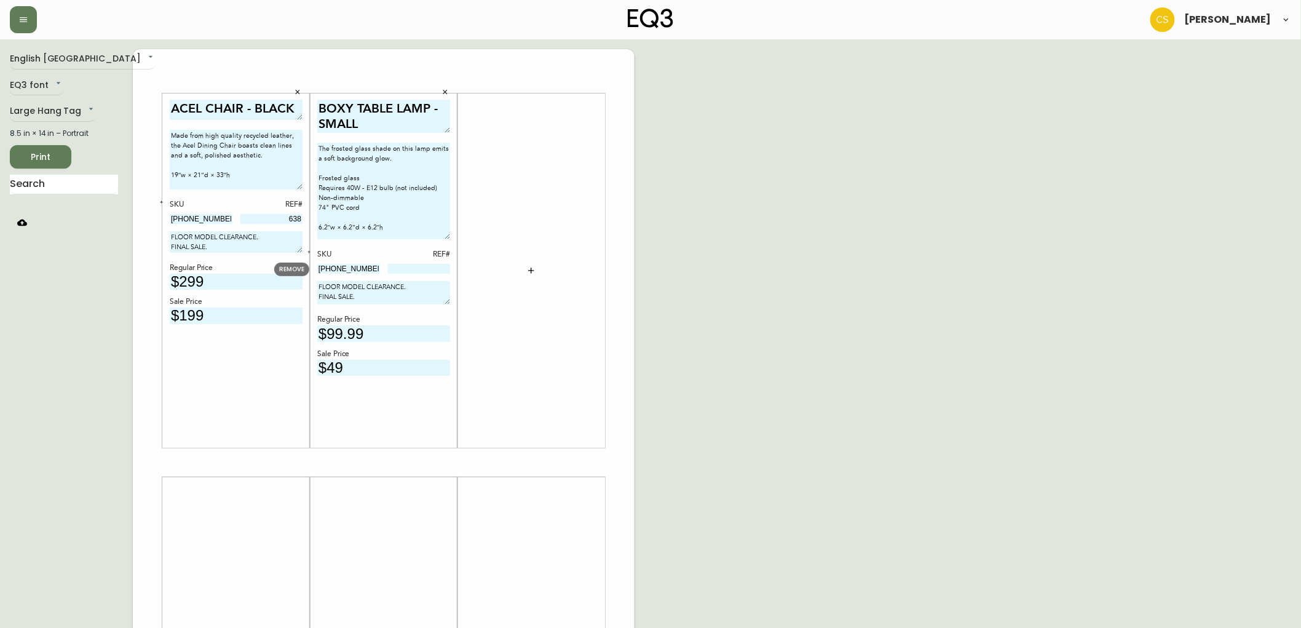
click at [285, 266] on body "[PERSON_NAME] English Canada en_CA EQ3 font EQ3 Large Hang Tag large 8.5 in × 1…" at bounding box center [650, 437] width 1301 height 875
click at [415, 270] on input at bounding box center [419, 269] width 63 height 10
type input "3667"
click at [707, 248] on div "English Canada en_CA EQ3 font EQ3 Large Hang Tag large 8.5 in × 14 in – Portrai…" at bounding box center [650, 462] width 1281 height 826
click at [27, 156] on span "Print" at bounding box center [41, 156] width 42 height 15
